Goal: Task Accomplishment & Management: Manage account settings

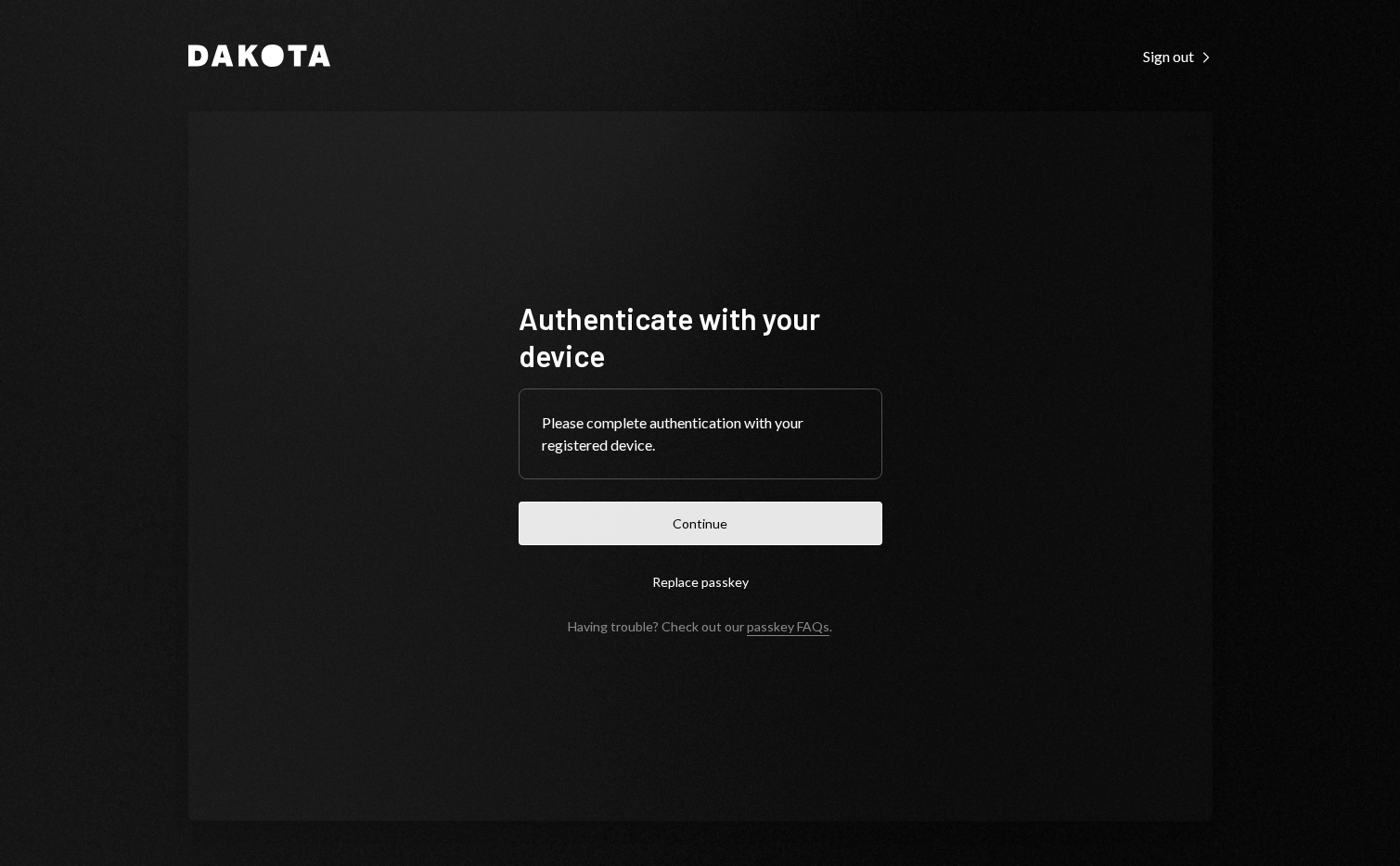
click at [692, 517] on button "Continue" at bounding box center [700, 524] width 364 height 44
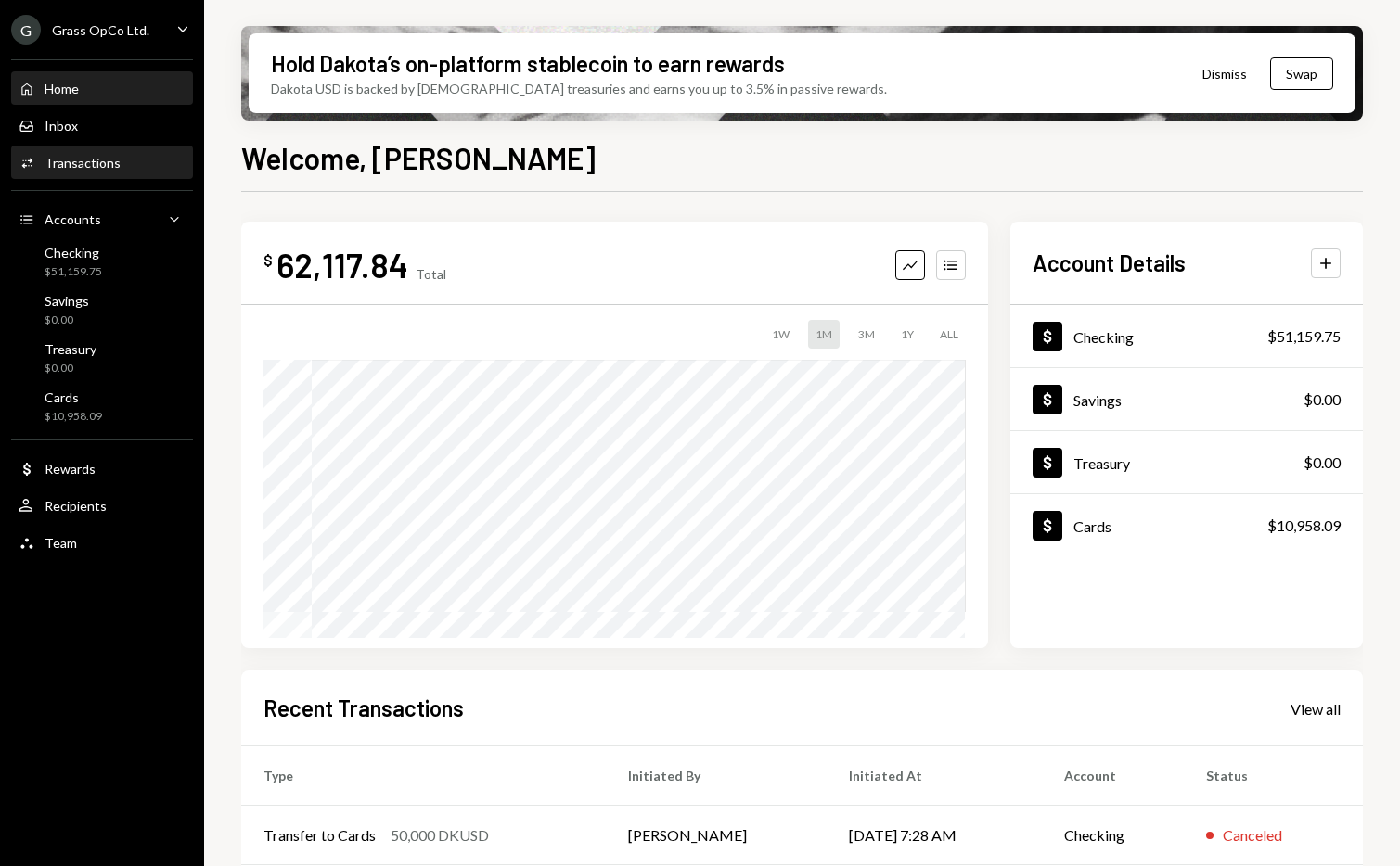
click at [117, 176] on div "Activities Transactions" at bounding box center [101, 163] width 167 height 31
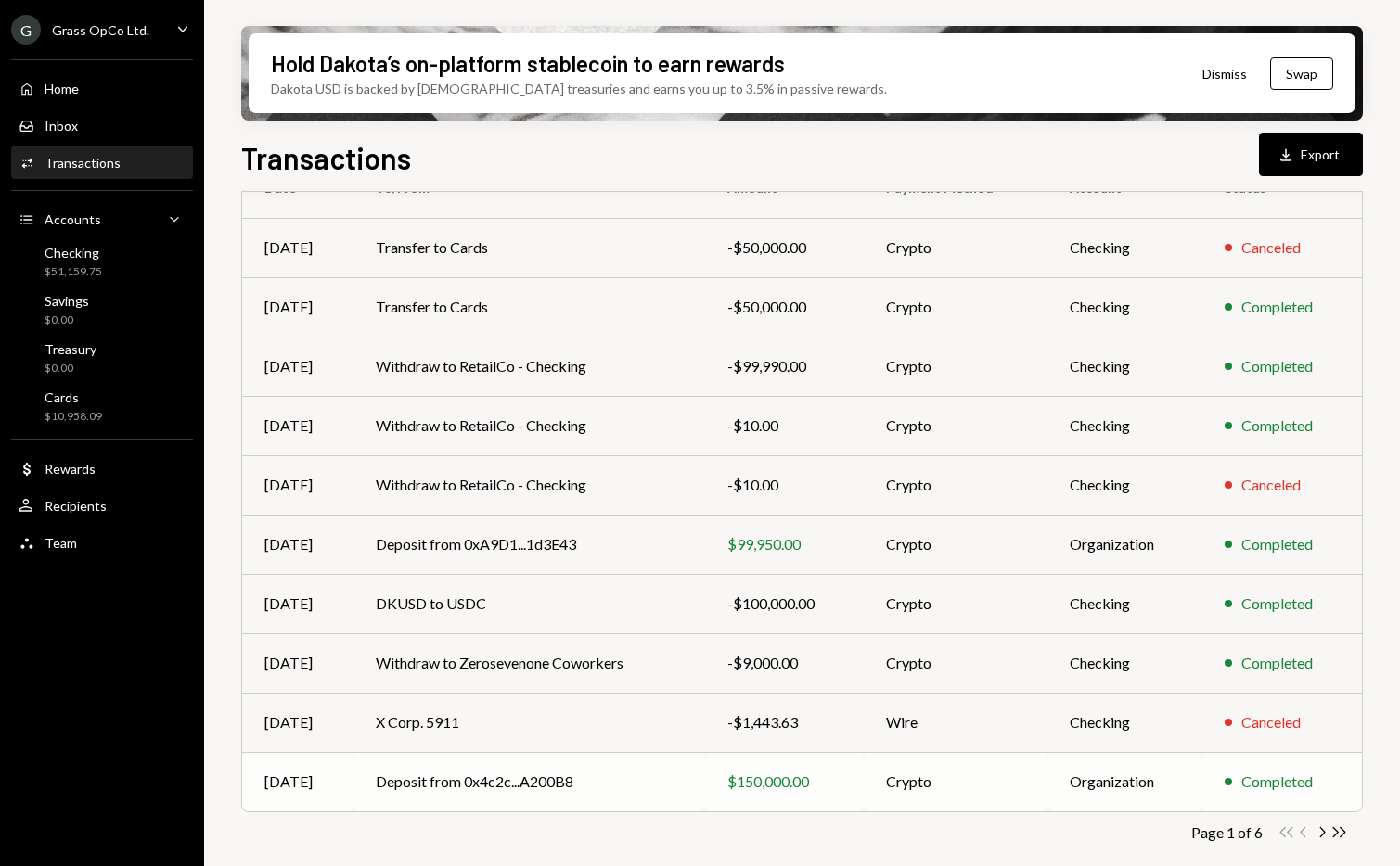
scroll to position [191, 0]
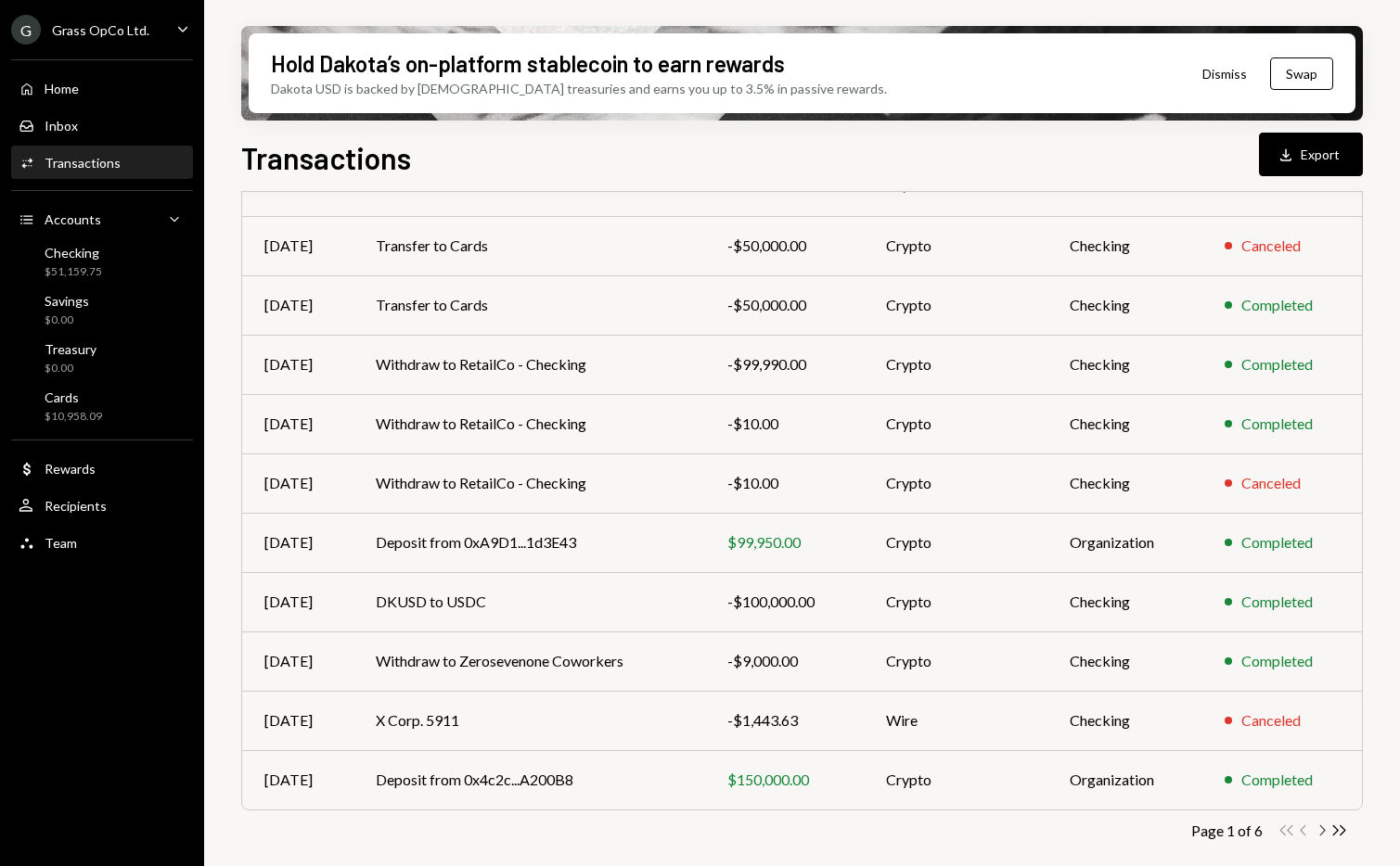
click at [1321, 832] on icon "Chevron Right" at bounding box center [1321, 830] width 17 height 17
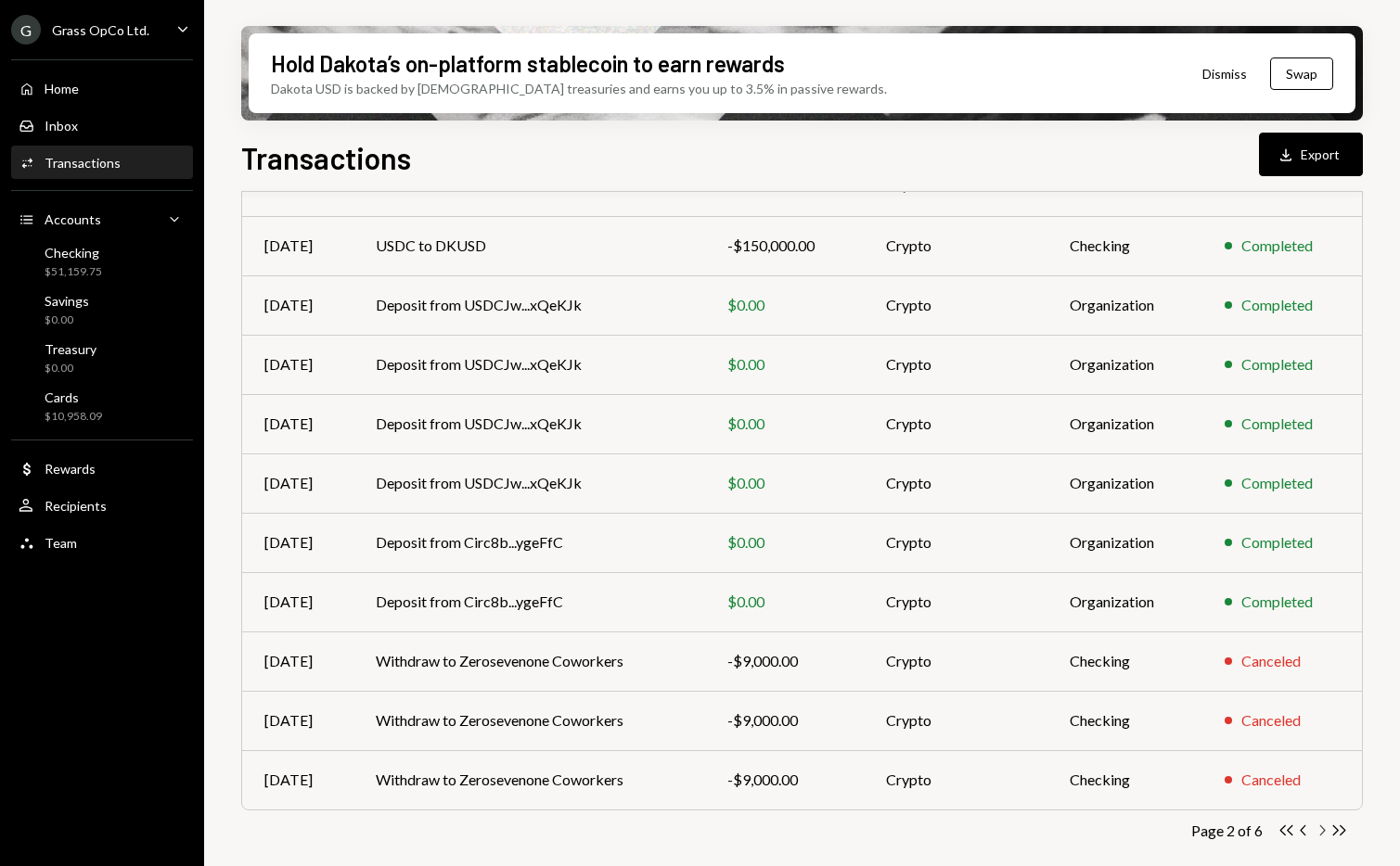
click at [1319, 829] on icon "Chevron Right" at bounding box center [1321, 830] width 17 height 17
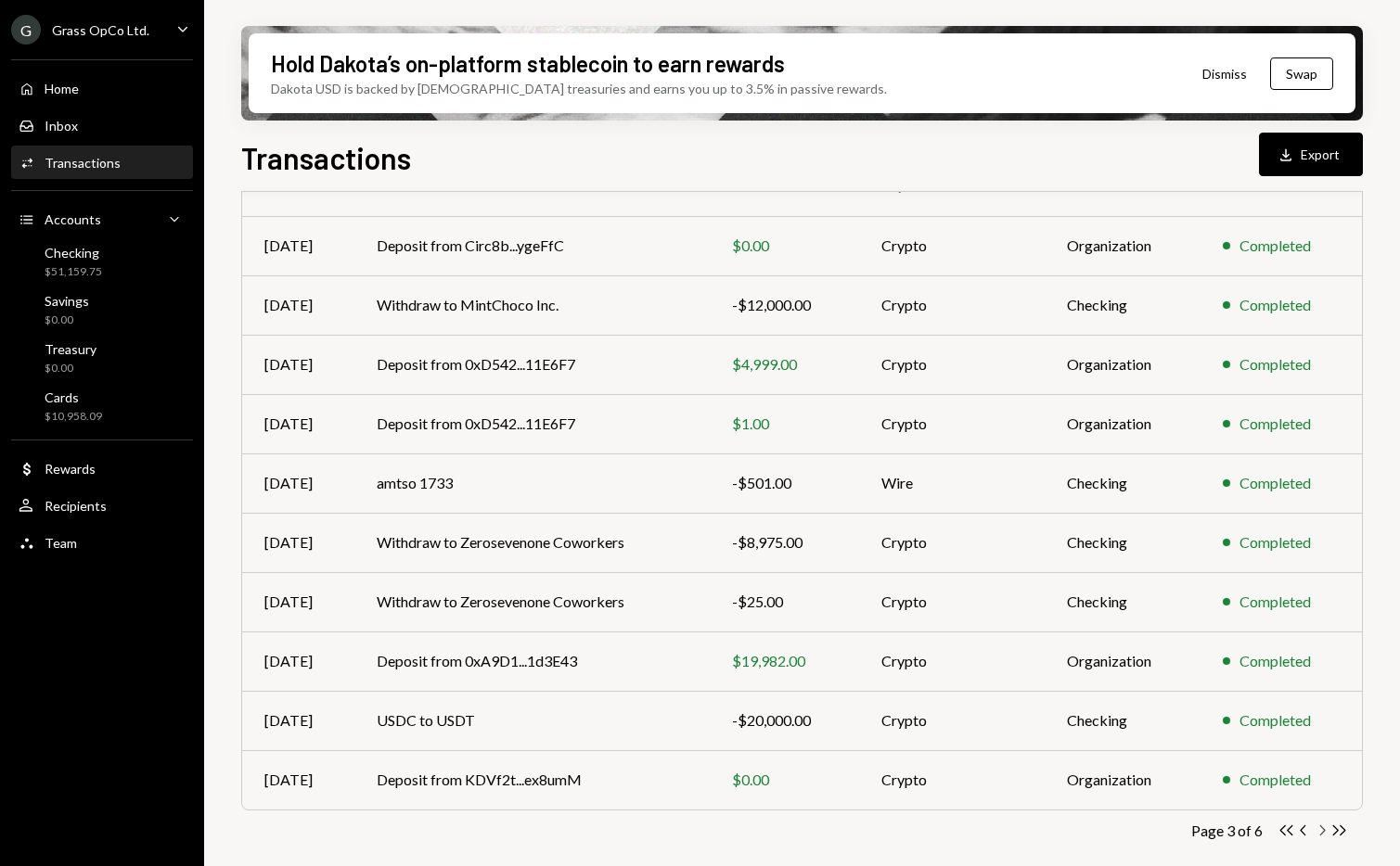
click at [1320, 832] on icon "Chevron Right" at bounding box center [1321, 830] width 17 height 17
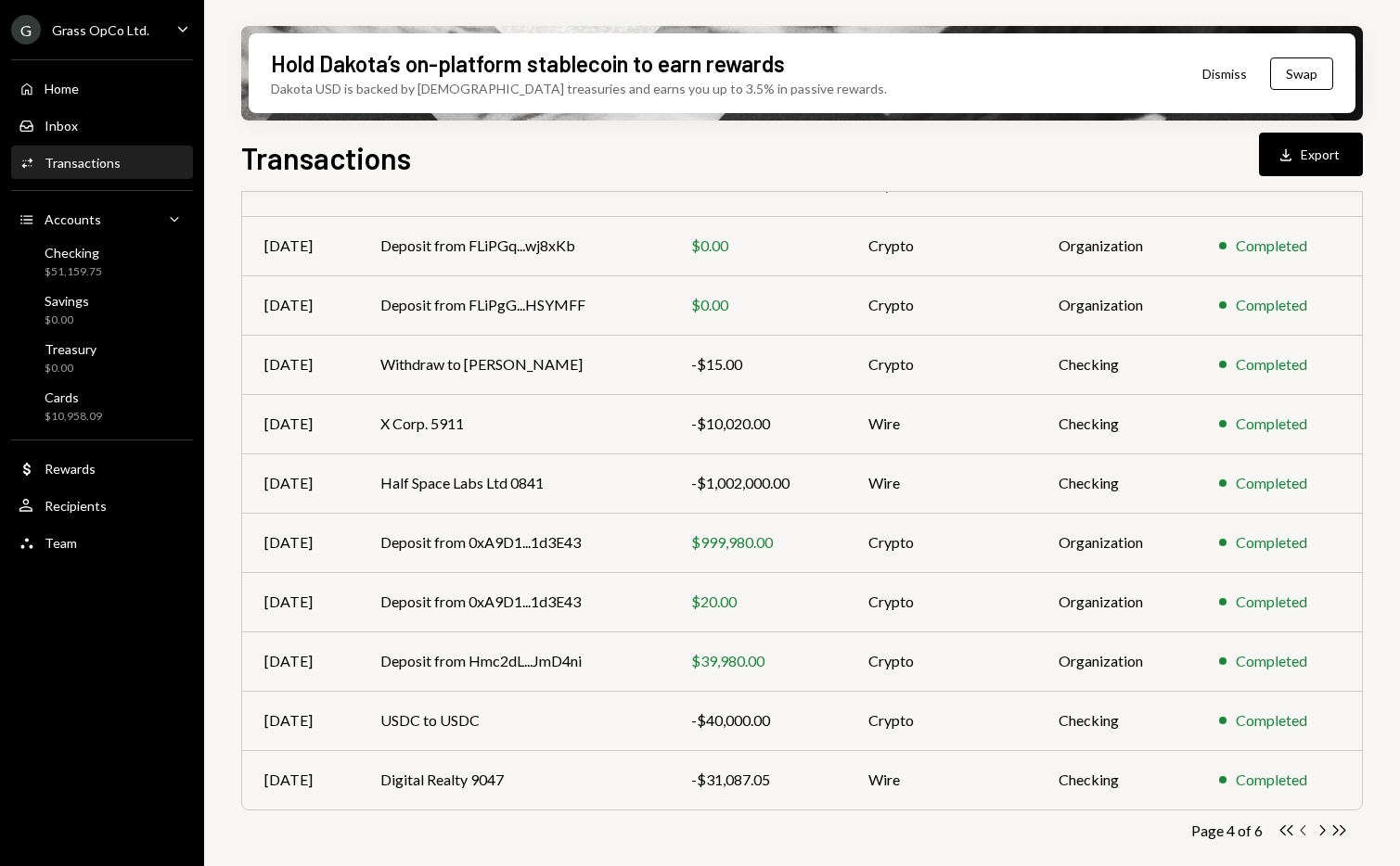
click at [1301, 830] on icon "button" at bounding box center [1303, 830] width 6 height 10
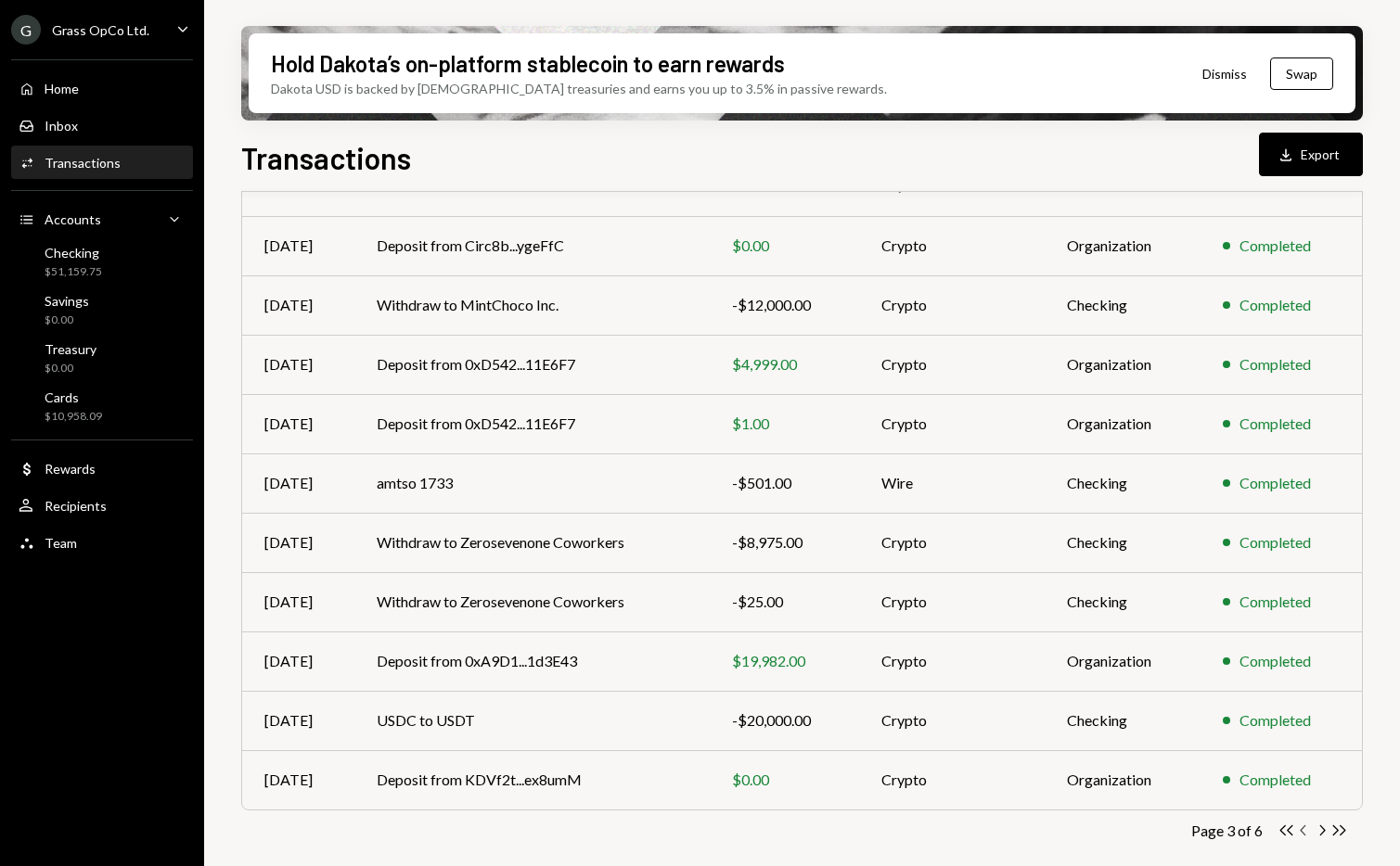
click at [1301, 830] on icon "button" at bounding box center [1303, 830] width 6 height 10
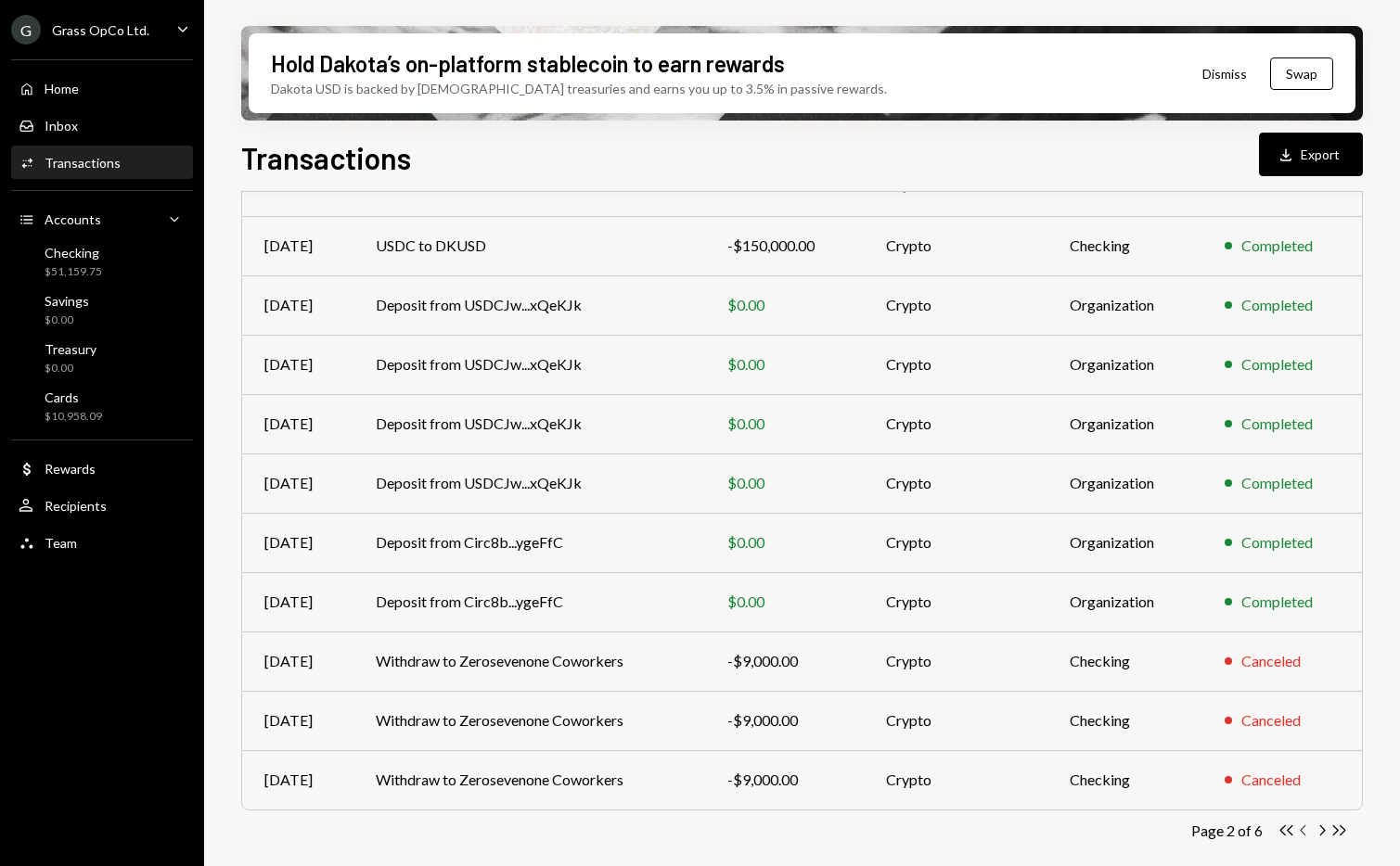
click at [1300, 830] on icon "Chevron Left" at bounding box center [1304, 830] width 17 height 17
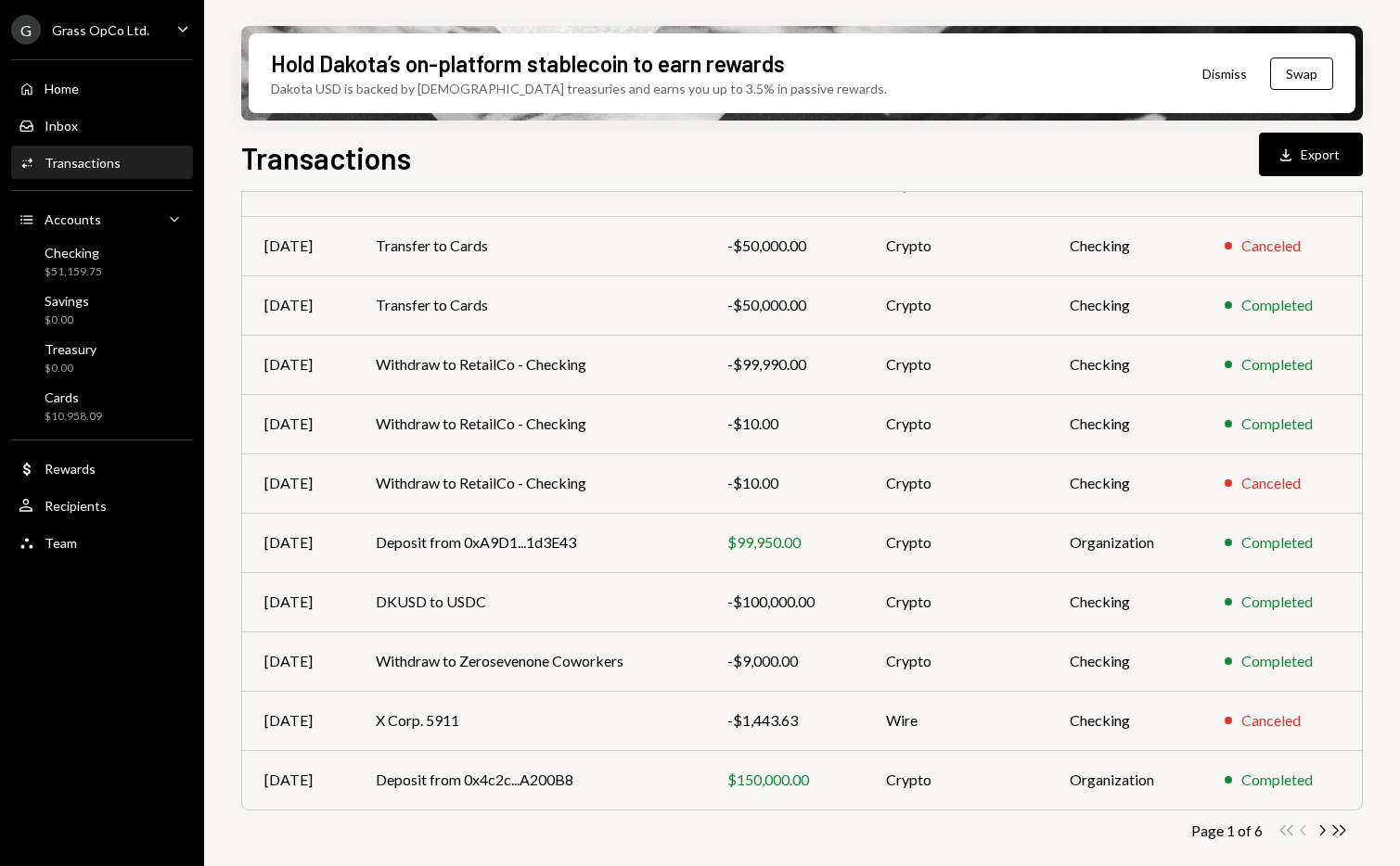
click at [1300, 830] on div "Double Arrow Left Chevron Left Chevron Right Double Arrow Right" at bounding box center [1312, 830] width 71 height 17
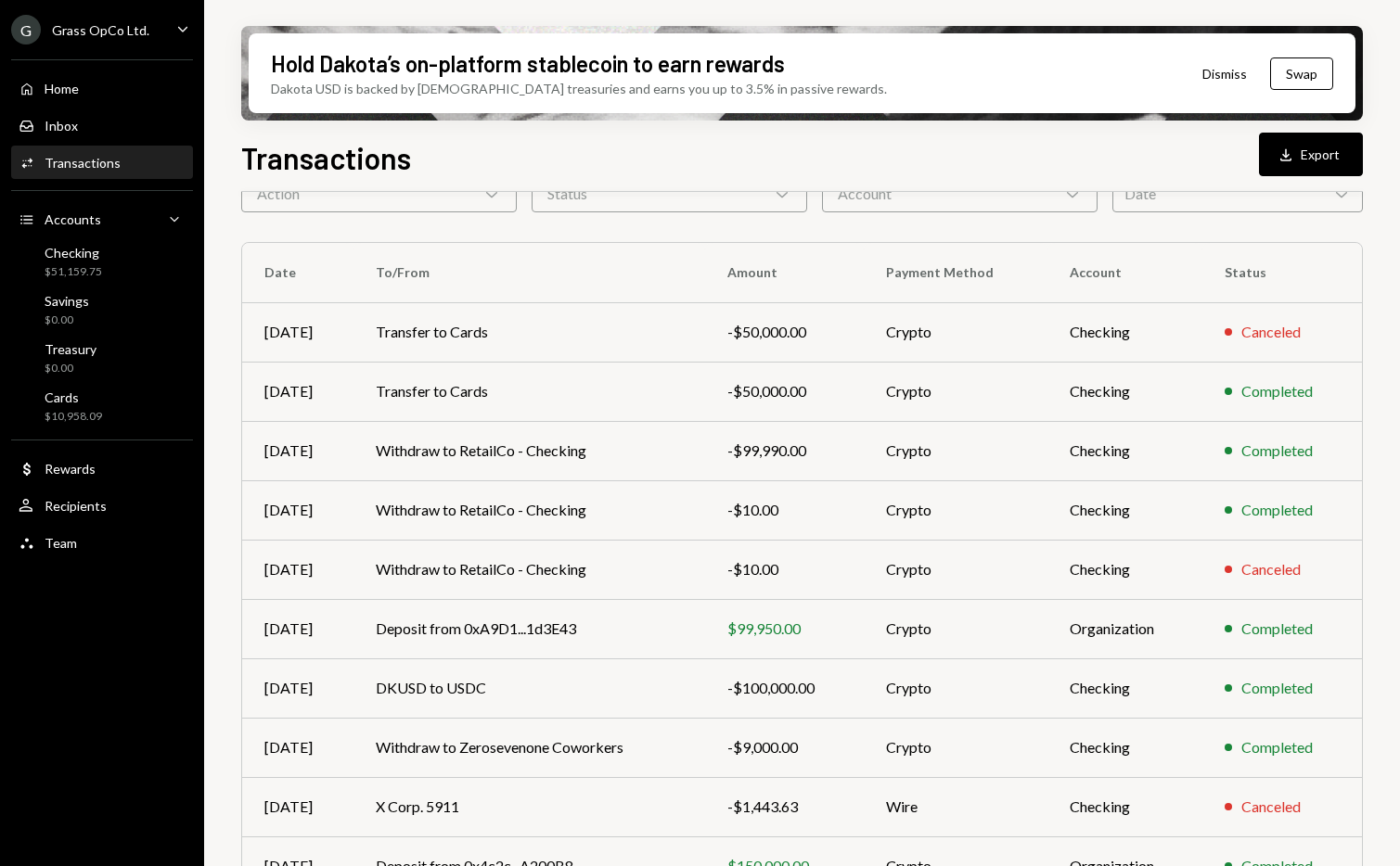
scroll to position [0, 0]
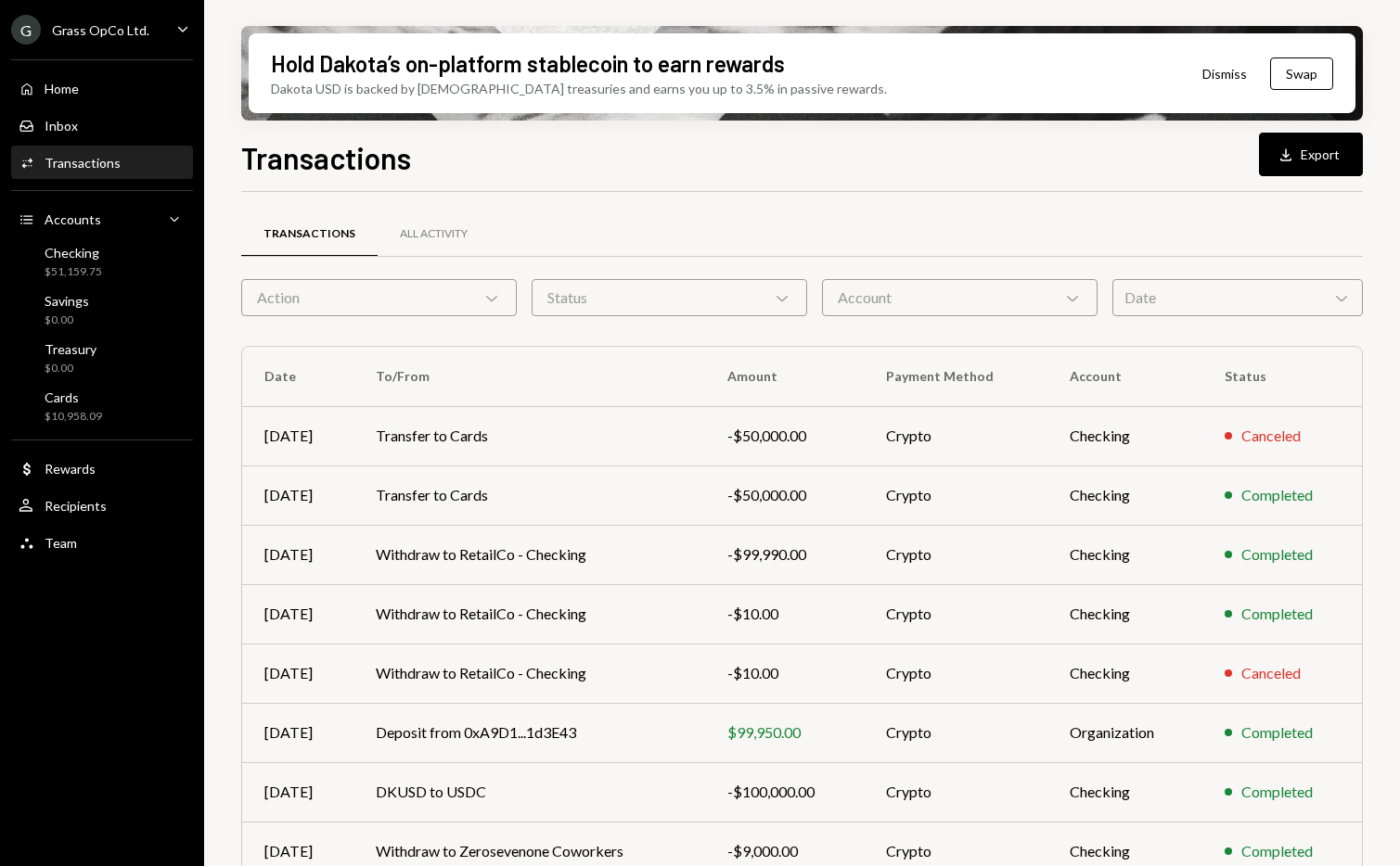
click at [117, 56] on div "Home Home Inbox Inbox Activities Transactions Accounts Accounts Caret Down Chec…" at bounding box center [102, 306] width 204 height 514
click at [120, 41] on div "G Grass OpCo Ltd." at bounding box center [80, 30] width 138 height 30
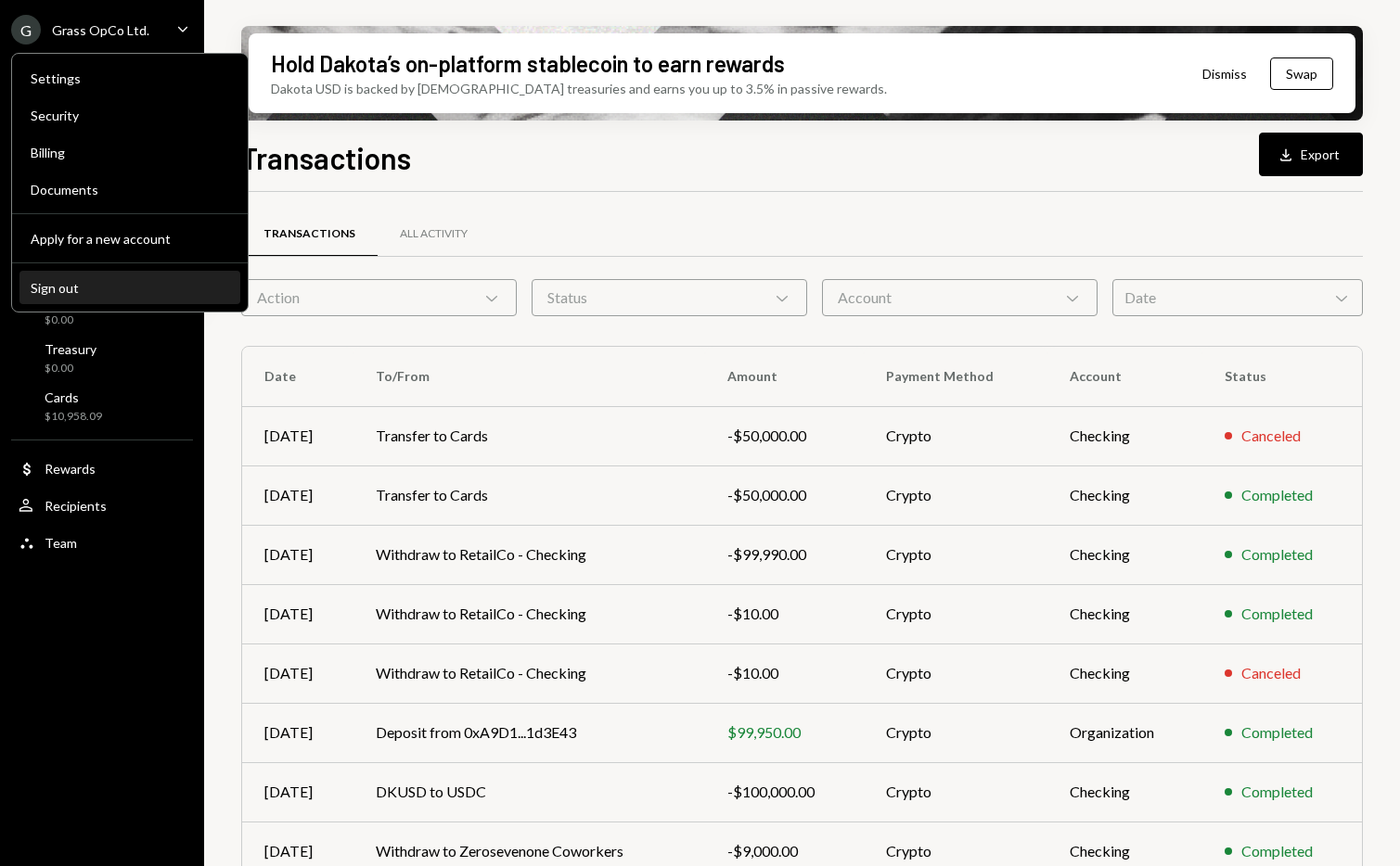
click at [116, 287] on div "Sign out" at bounding box center [130, 288] width 198 height 16
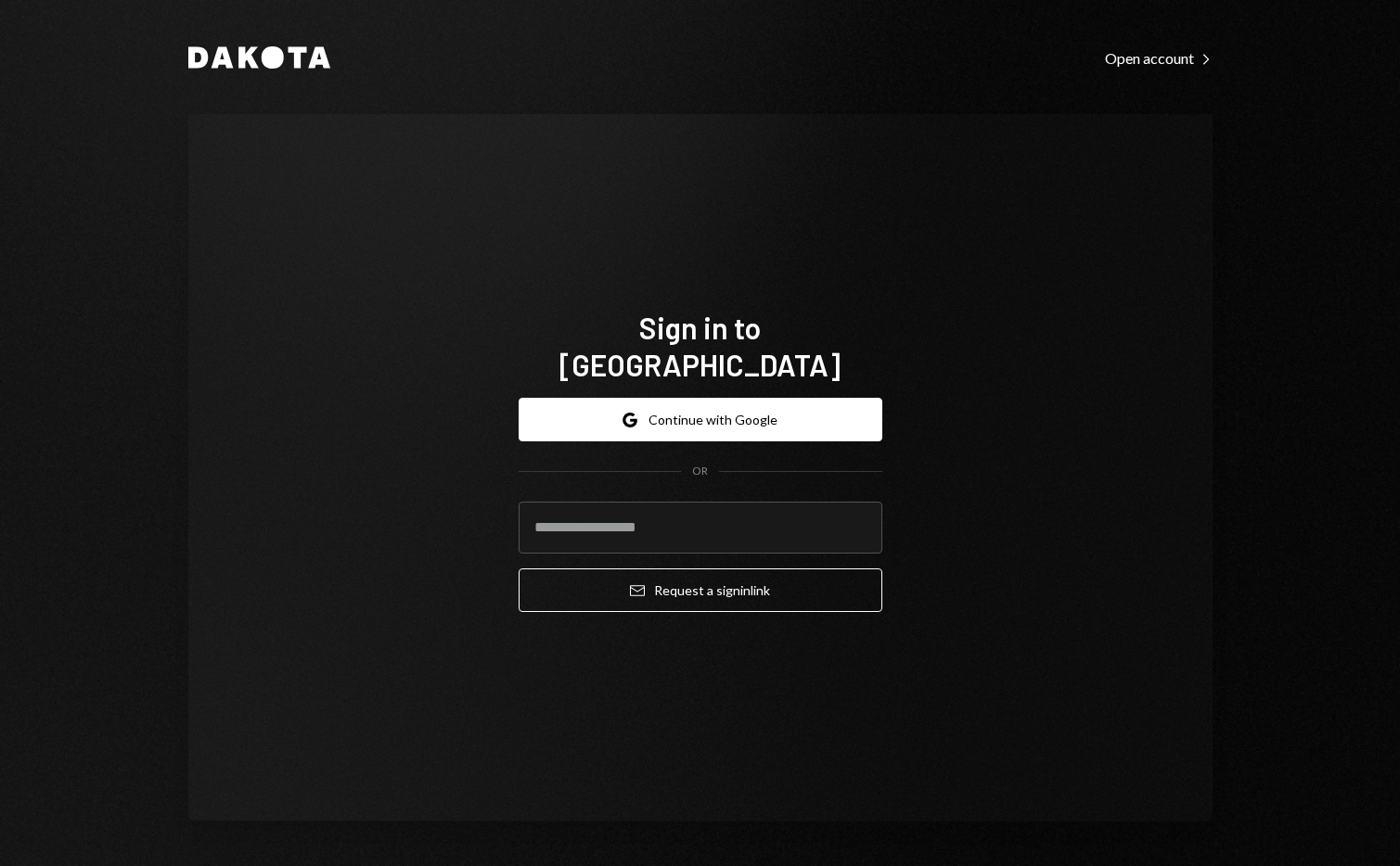
type input "**********"
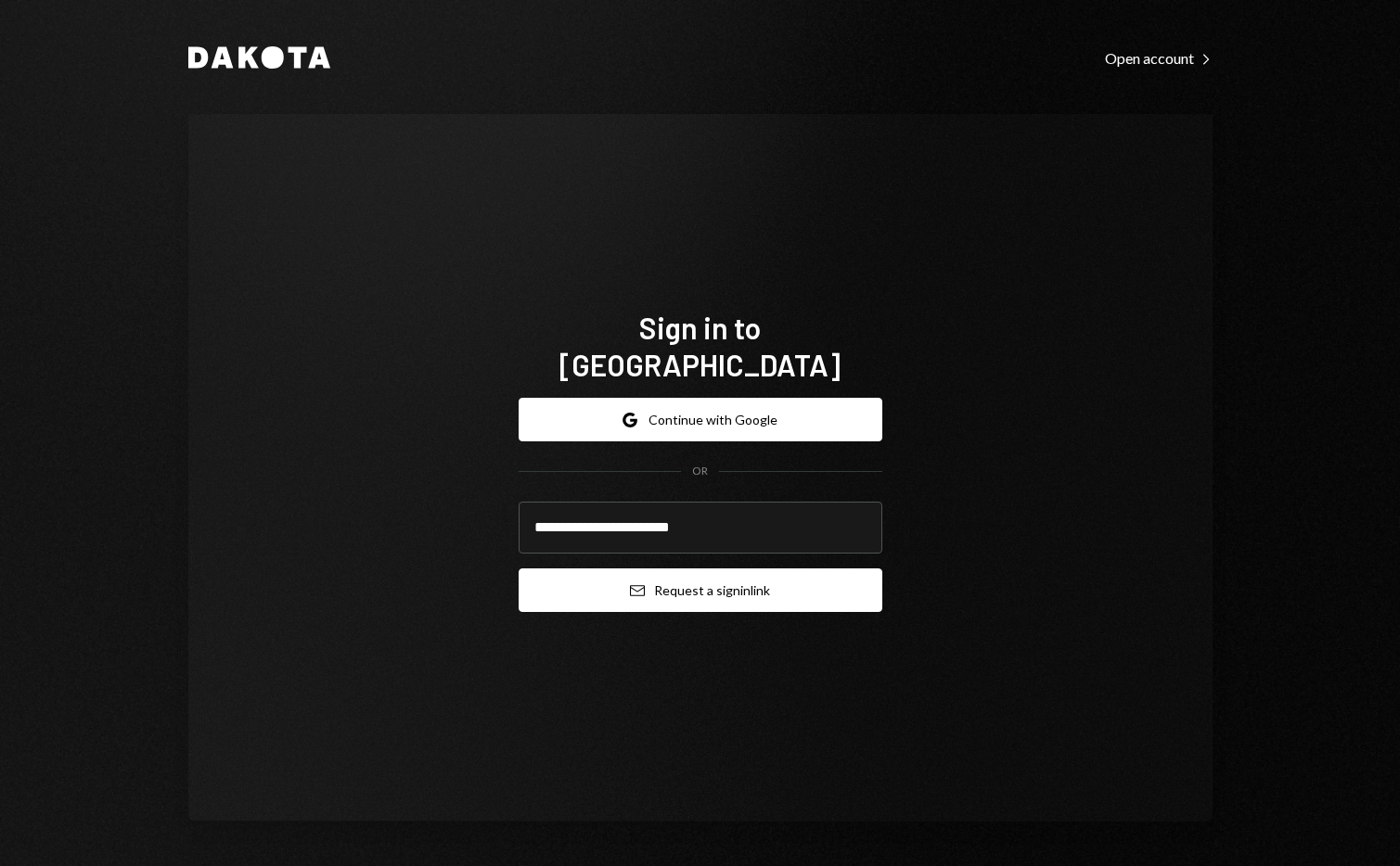
click at [683, 577] on button "Email Request a sign in link" at bounding box center [700, 591] width 364 height 44
